Goal: Check status

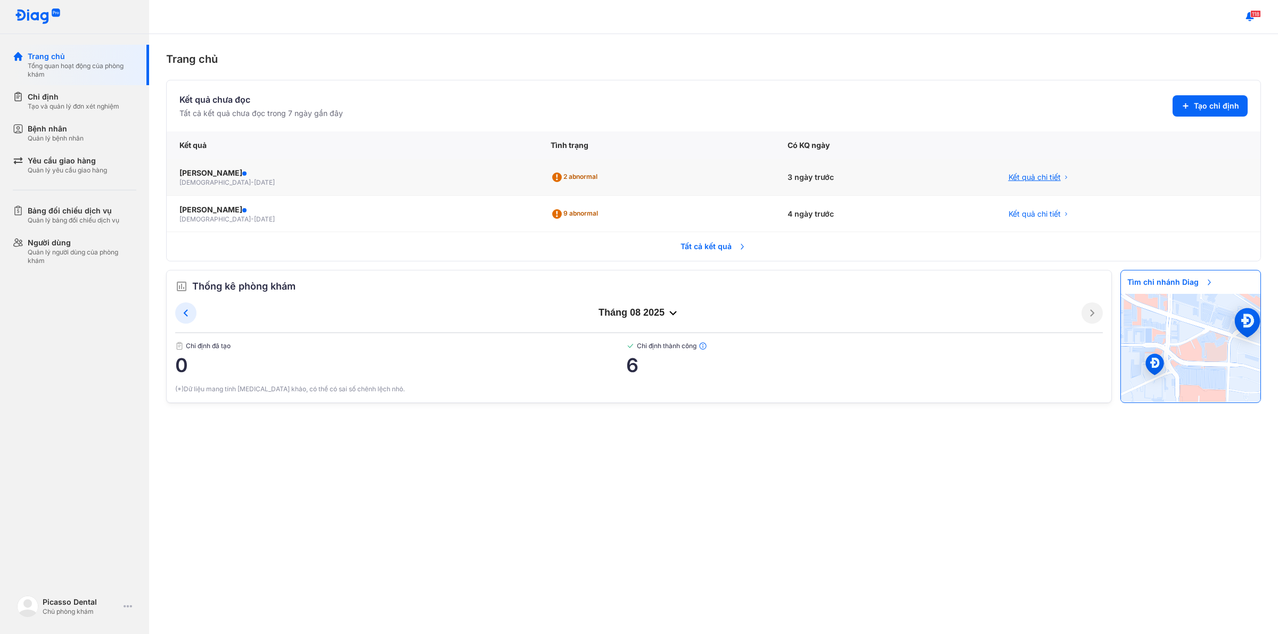
click at [1029, 176] on span "Kết quả chi tiết" at bounding box center [1035, 177] width 52 height 11
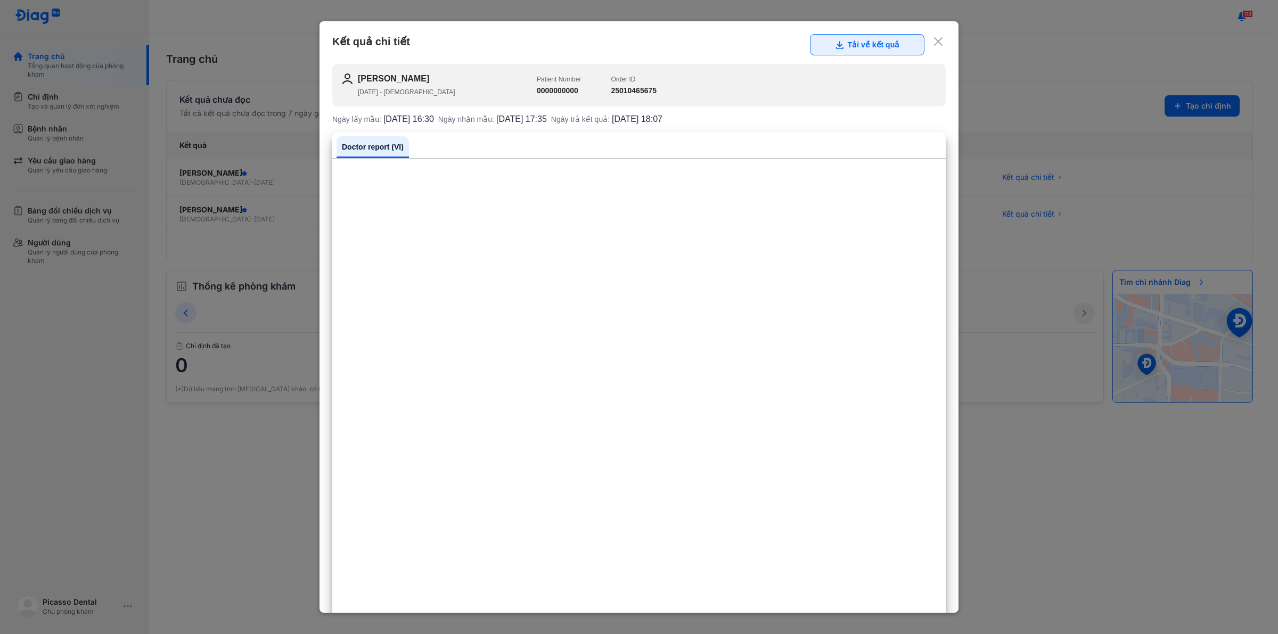
click at [863, 53] on button "Tải về kết quả" at bounding box center [867, 44] width 115 height 21
click at [933, 40] on icon at bounding box center [938, 41] width 11 height 11
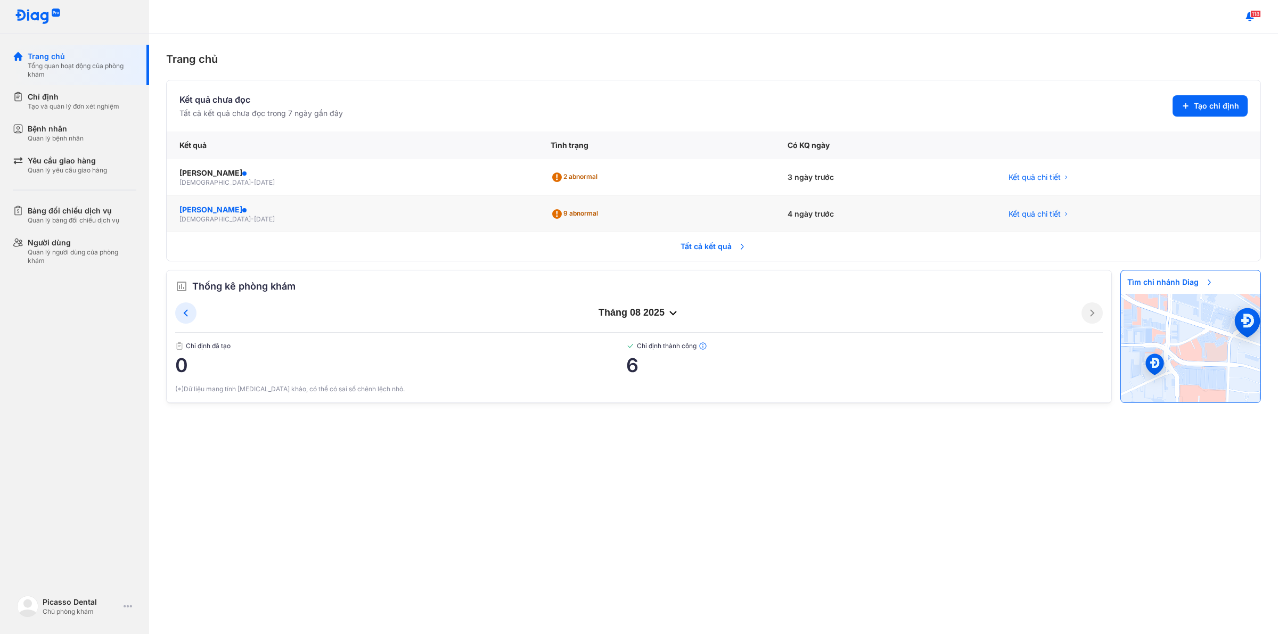
drag, startPoint x: 179, startPoint y: 209, endPoint x: 265, endPoint y: 210, distance: 85.8
click at [265, 210] on div "[PERSON_NAME]" at bounding box center [352, 210] width 346 height 11
copy div "[PERSON_NAME]"
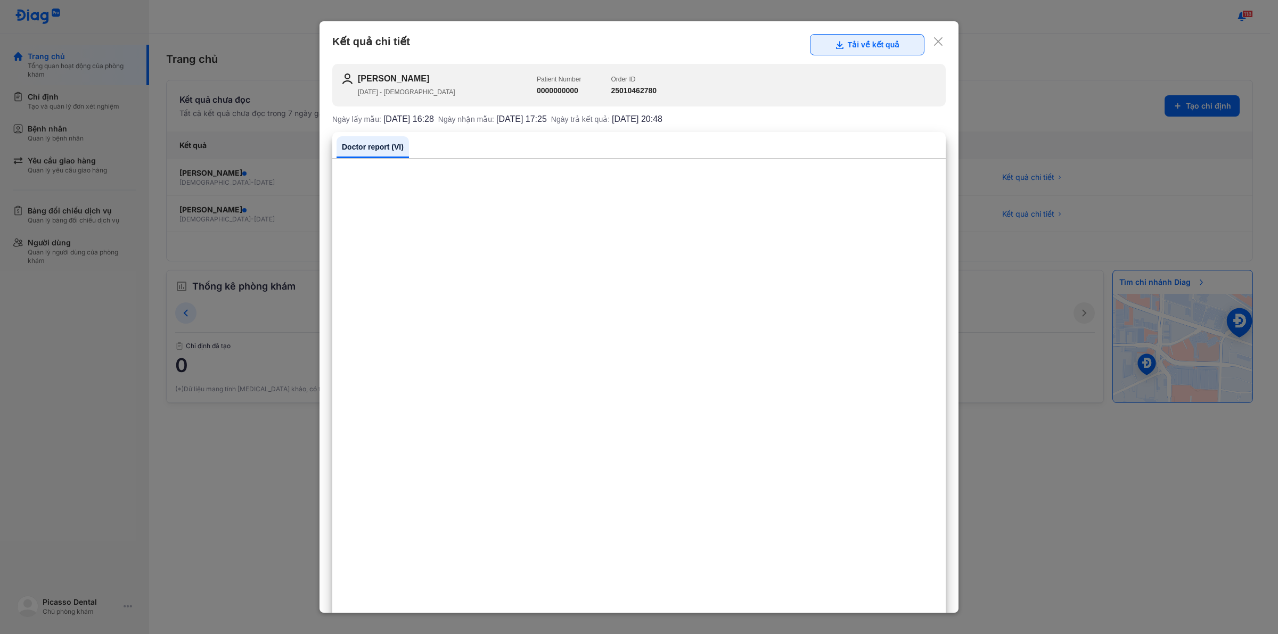
click at [851, 52] on button "Tải về kết quả" at bounding box center [867, 44] width 115 height 21
click at [922, 41] on div "Kết quả chi tiết Tải về kết quả" at bounding box center [639, 44] width 614 height 21
click at [933, 41] on icon at bounding box center [938, 41] width 11 height 11
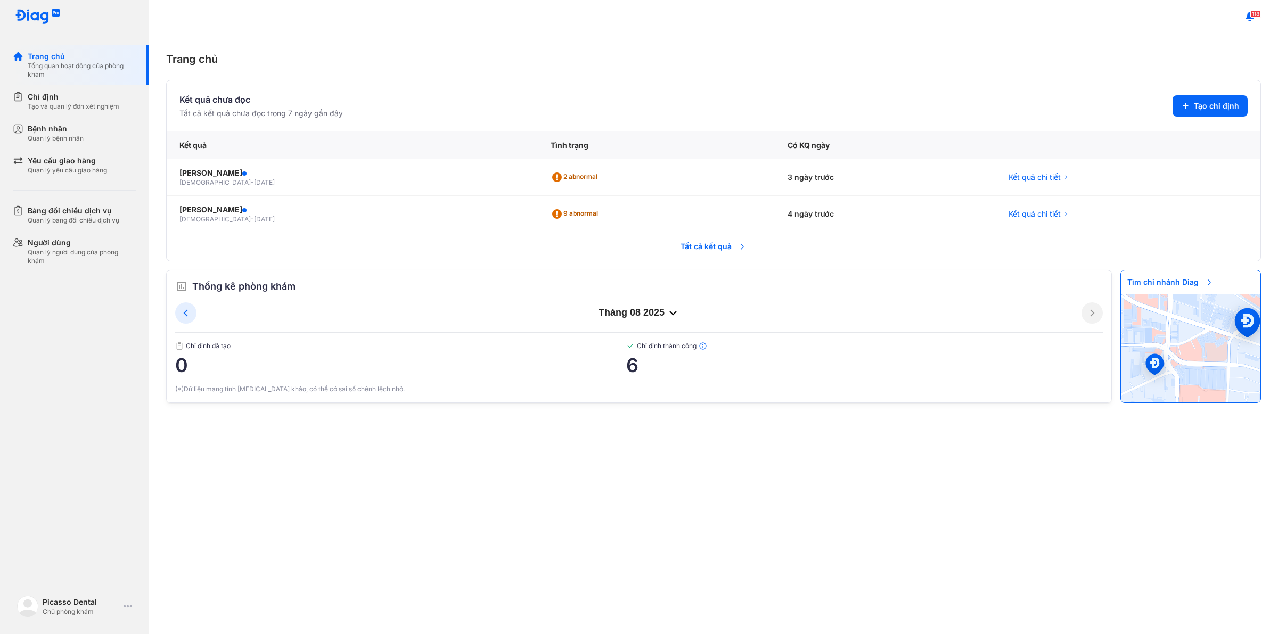
click at [720, 242] on span "Tất cả kết quả" at bounding box center [713, 246] width 79 height 23
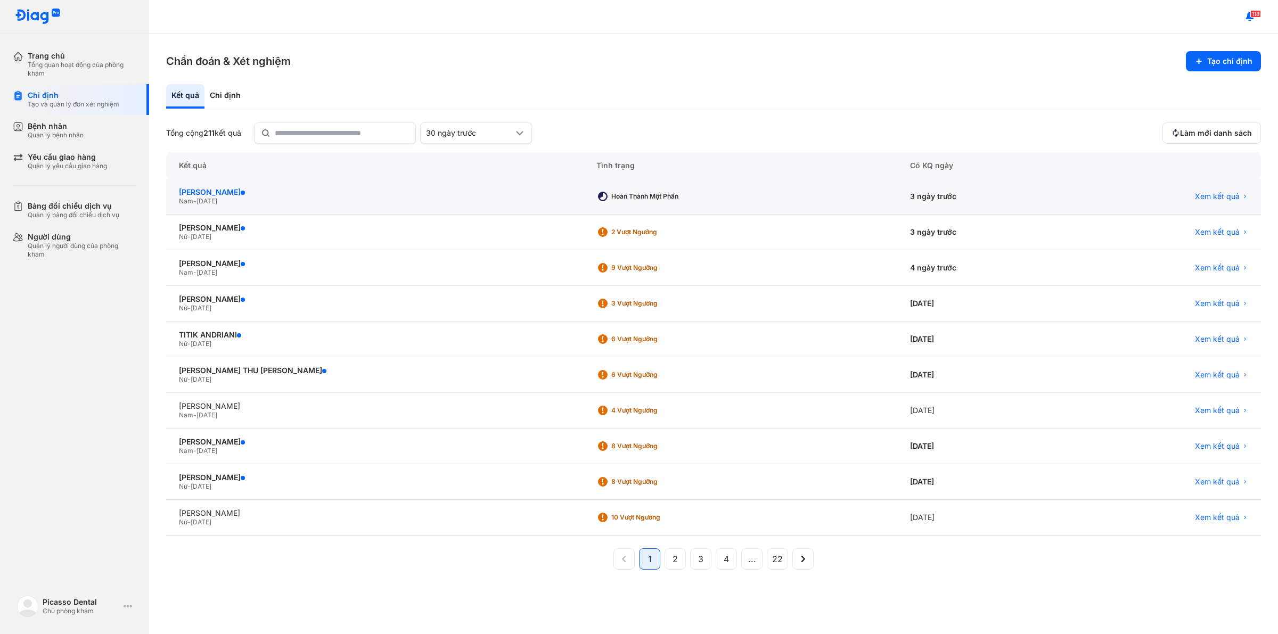
click at [262, 190] on div "[PERSON_NAME]" at bounding box center [375, 192] width 392 height 10
